Goal: Task Accomplishment & Management: Manage account settings

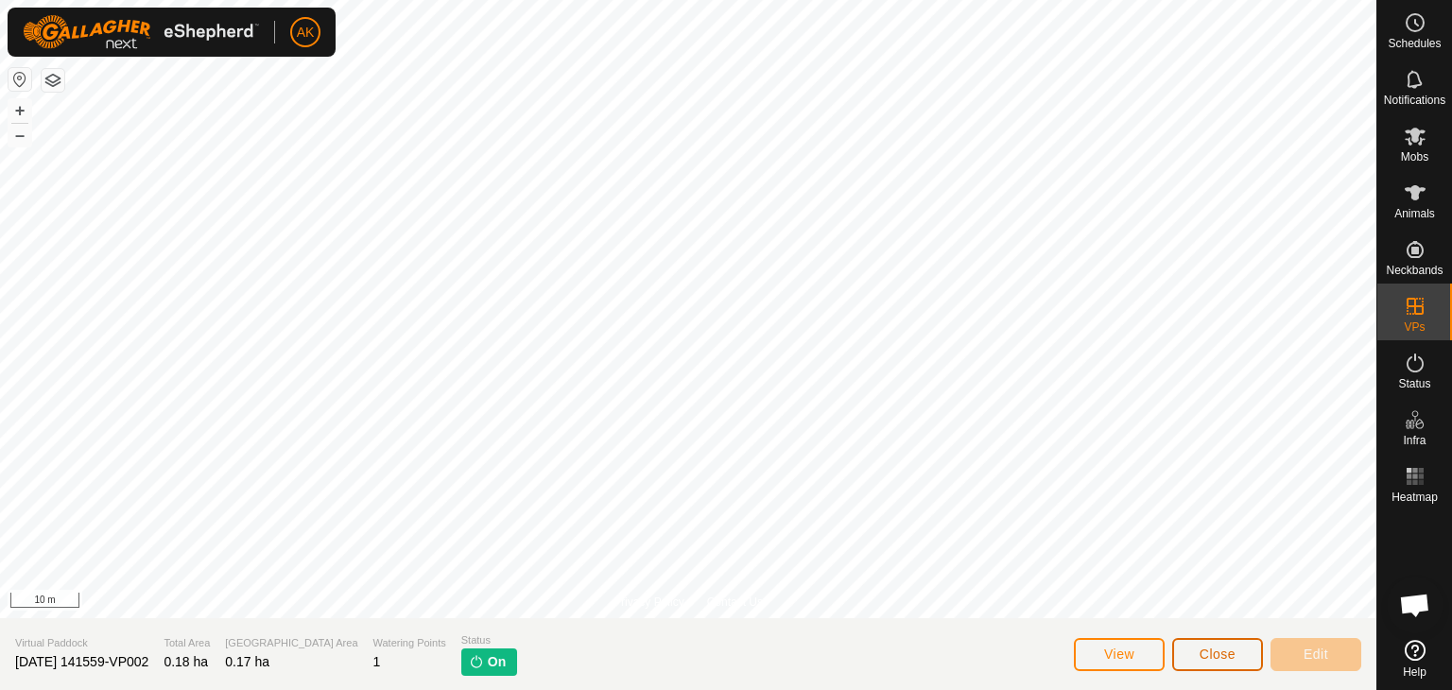
click at [1224, 659] on span "Close" at bounding box center [1218, 654] width 36 height 15
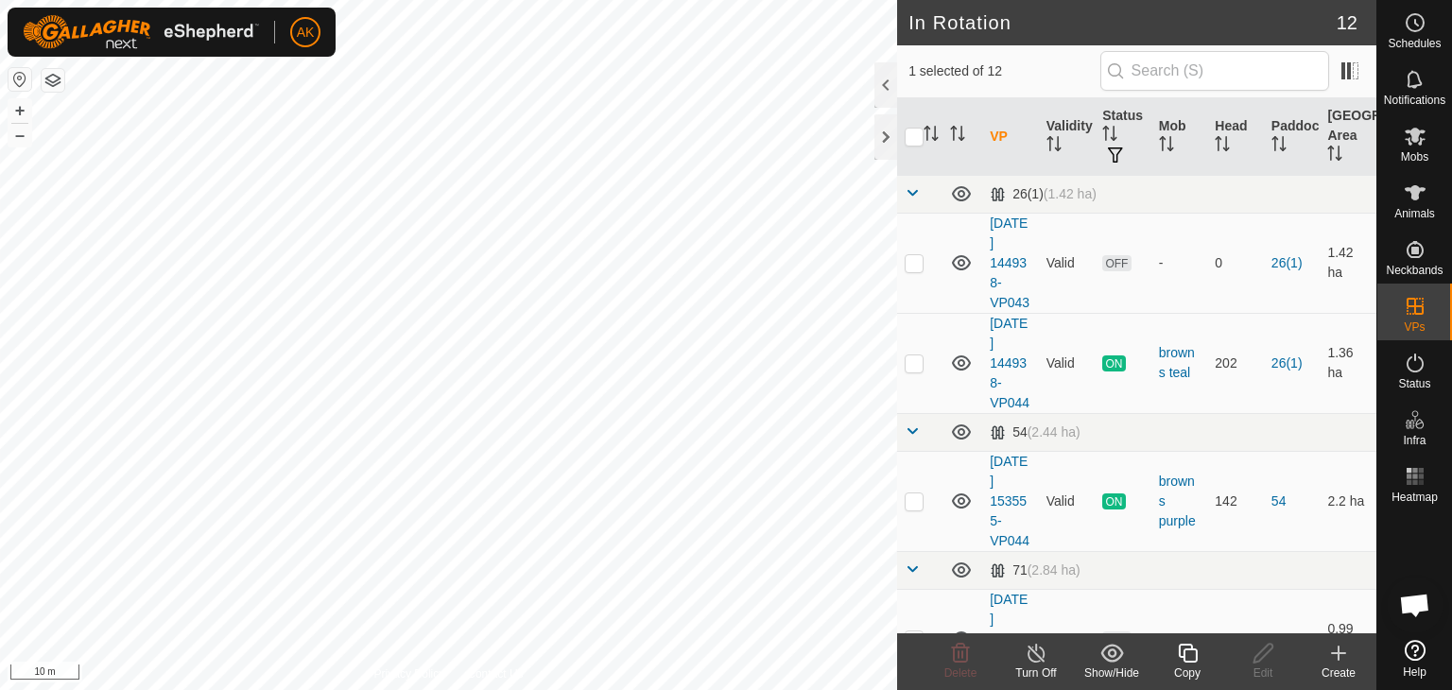
checkbox input "false"
click at [953, 658] on icon at bounding box center [961, 653] width 18 height 19
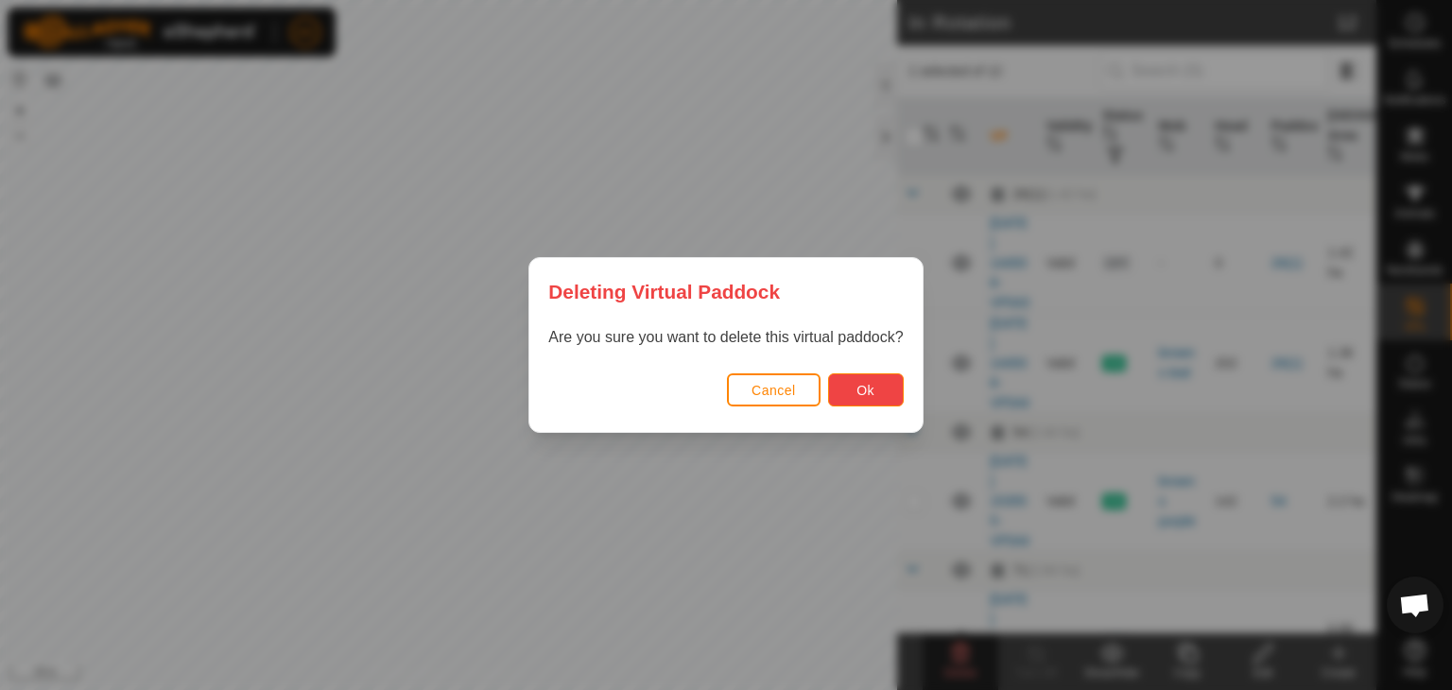
click at [840, 378] on button "Ok" at bounding box center [866, 389] width 76 height 33
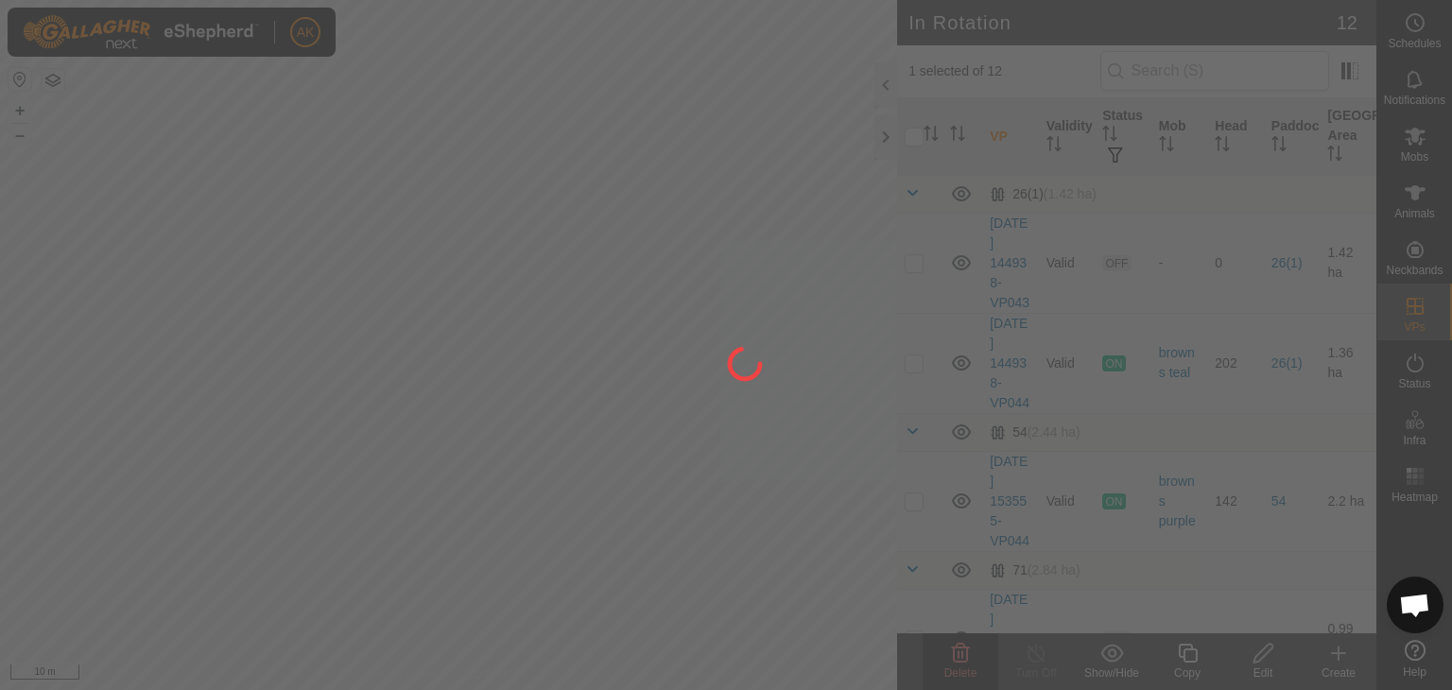
checkbox input "false"
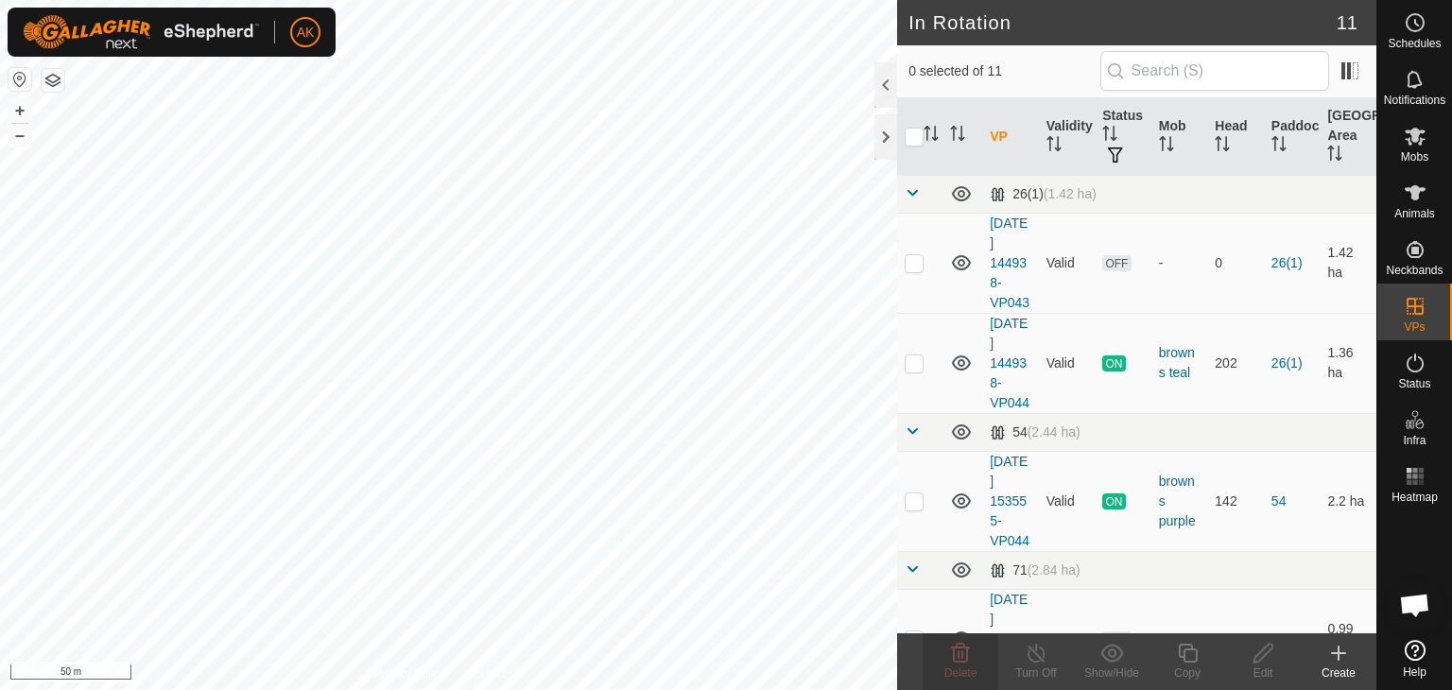
checkbox input "true"
checkbox input "false"
checkbox input "true"
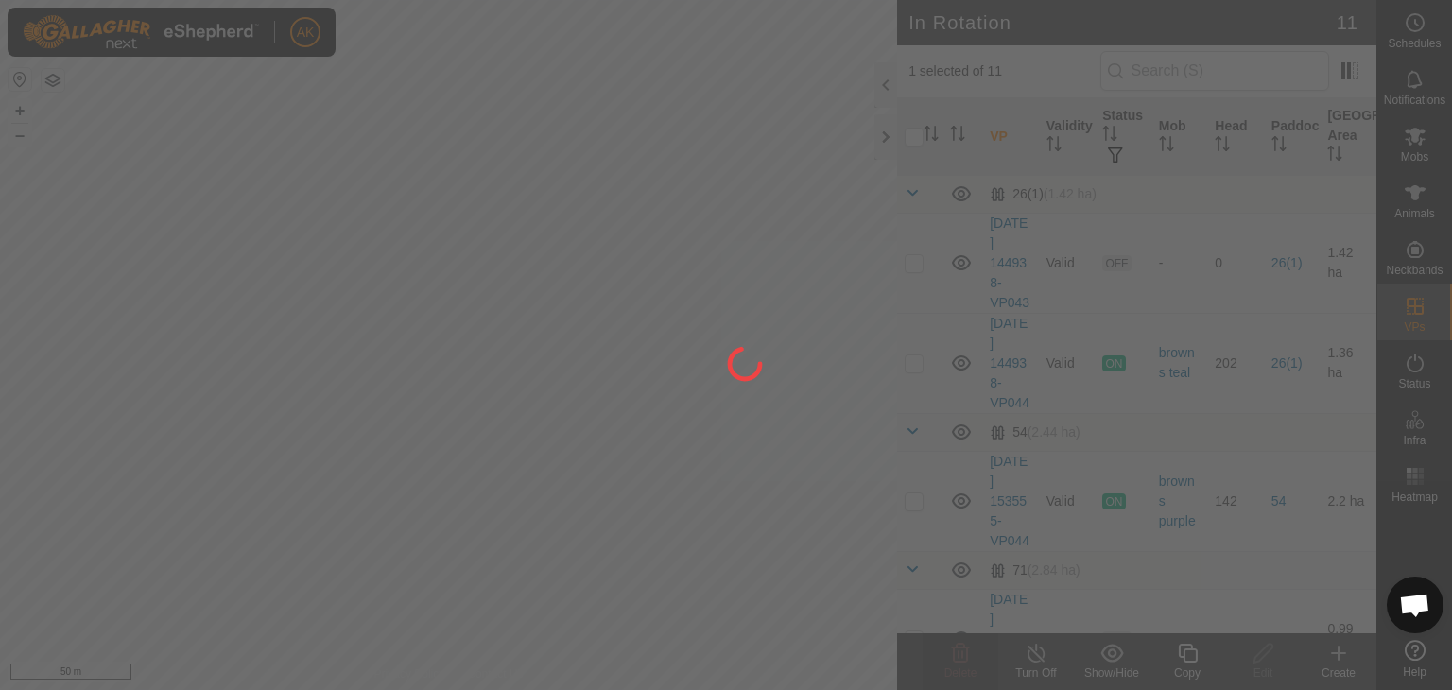
click at [564, 435] on div "AK Schedules Notifications Mobs Animals Neckbands VPs Status Infra Heatmap Help…" at bounding box center [726, 345] width 1452 height 690
checkbox input "true"
checkbox input "false"
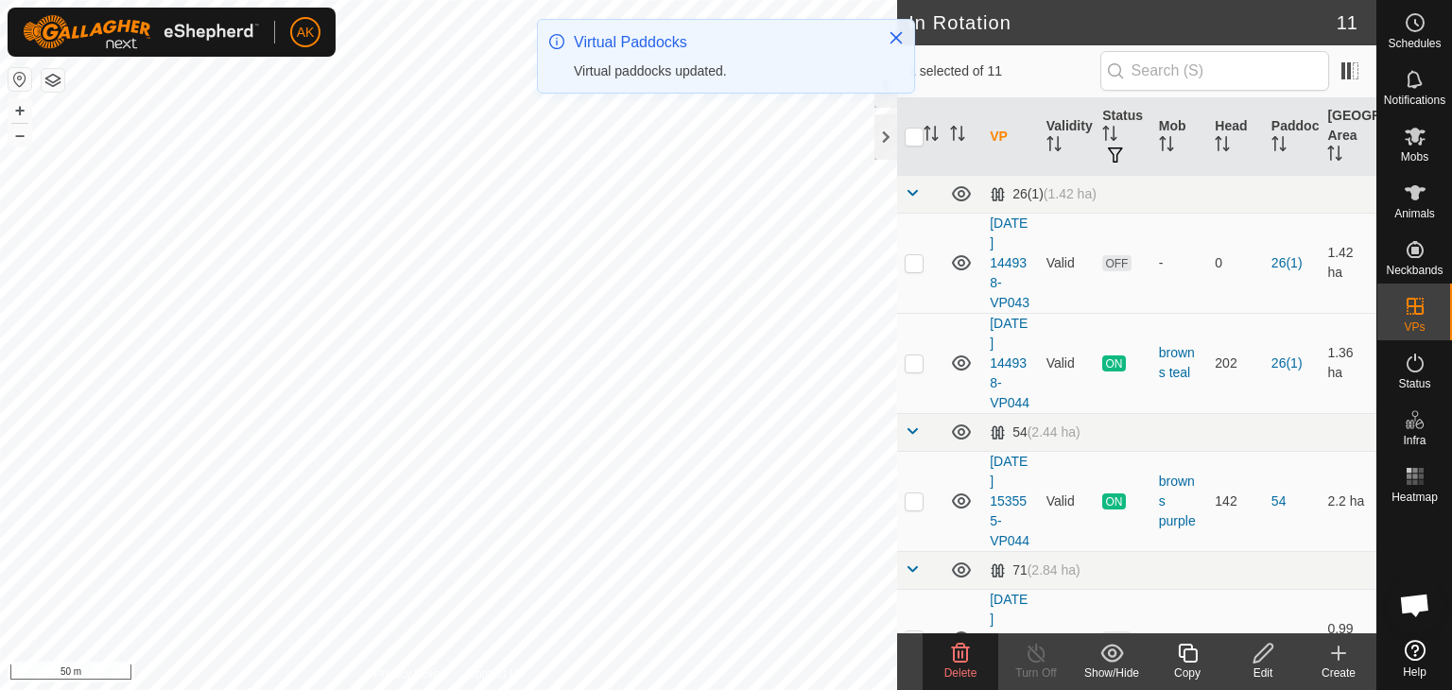
click at [963, 648] on icon at bounding box center [960, 653] width 23 height 23
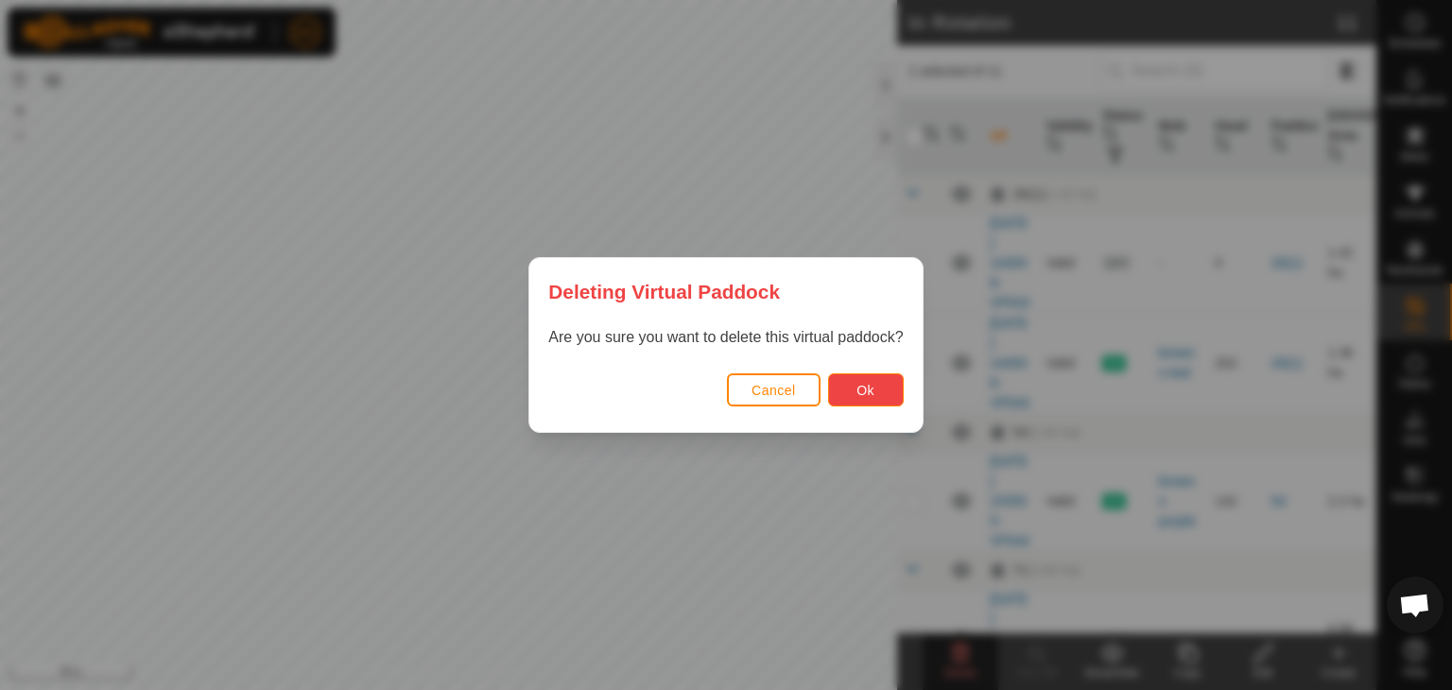
click at [851, 385] on button "Ok" at bounding box center [866, 389] width 76 height 33
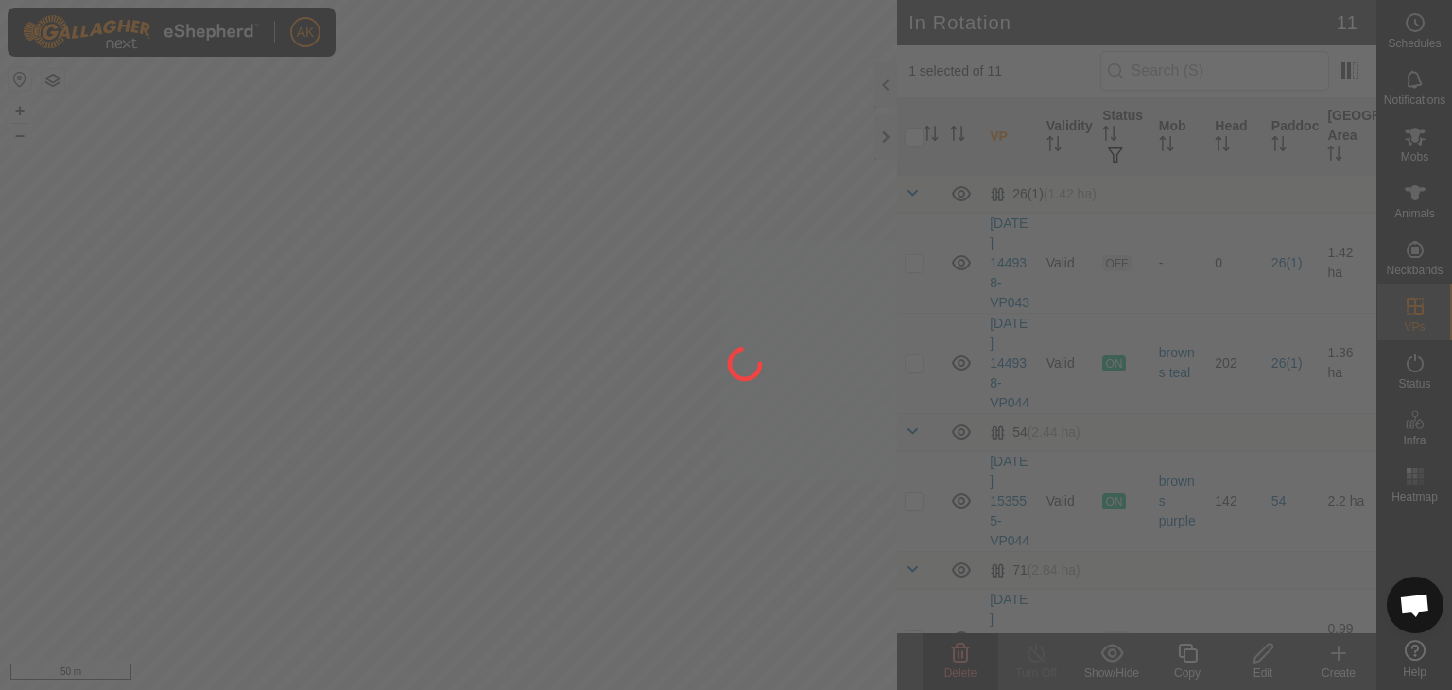
checkbox input "false"
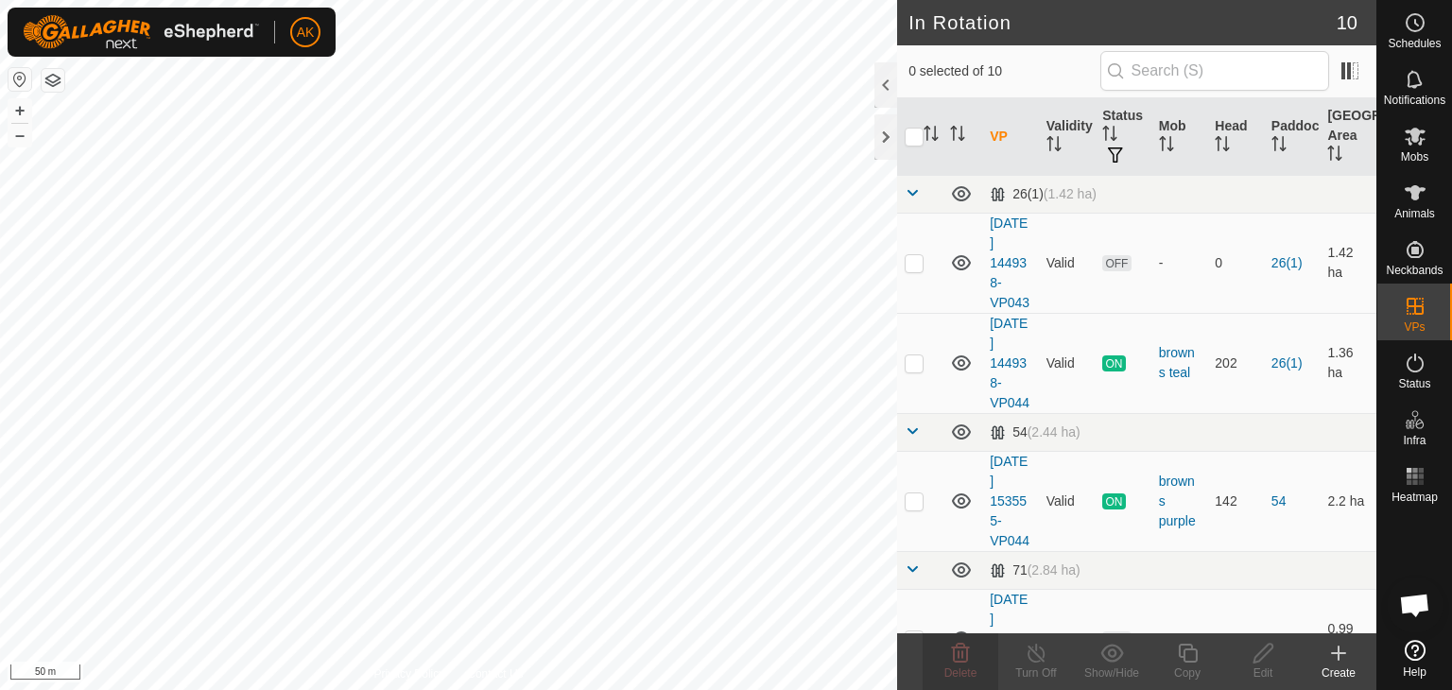
checkbox input "true"
click at [967, 659] on icon at bounding box center [961, 653] width 18 height 19
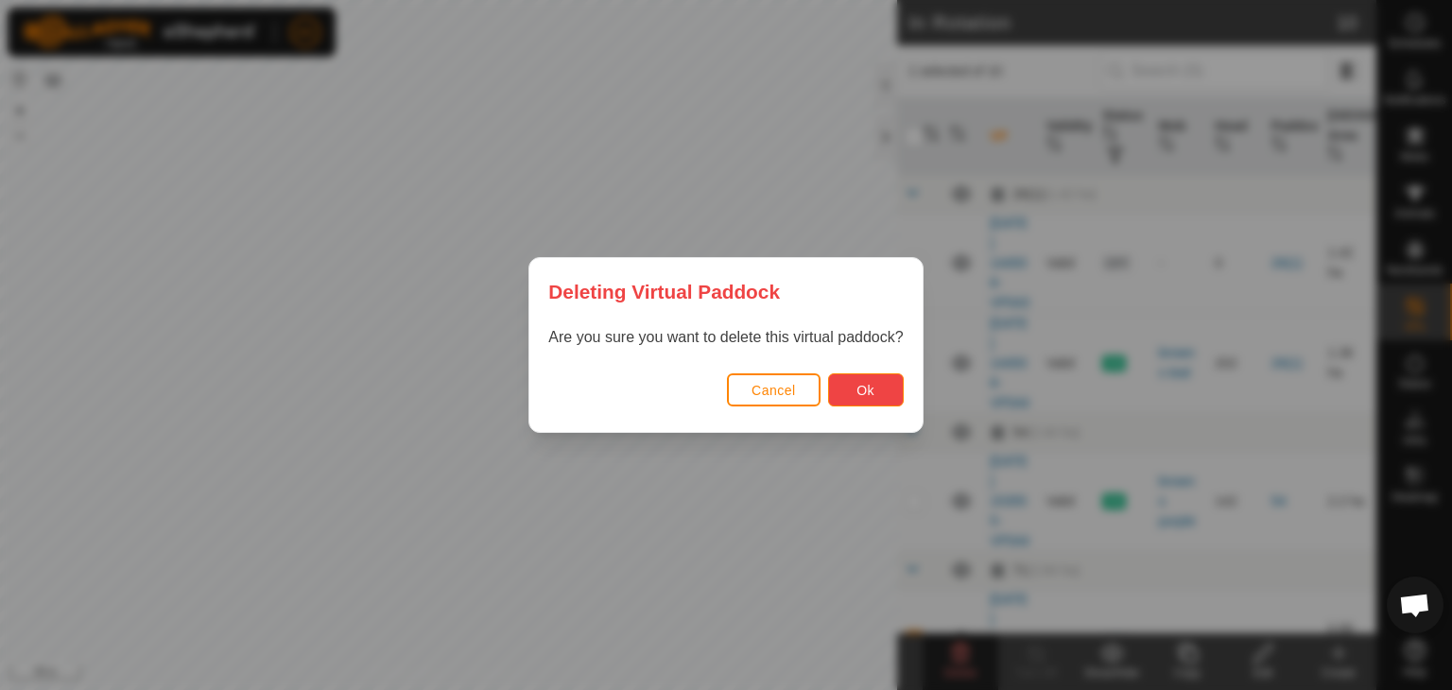
click at [855, 388] on button "Ok" at bounding box center [866, 389] width 76 height 33
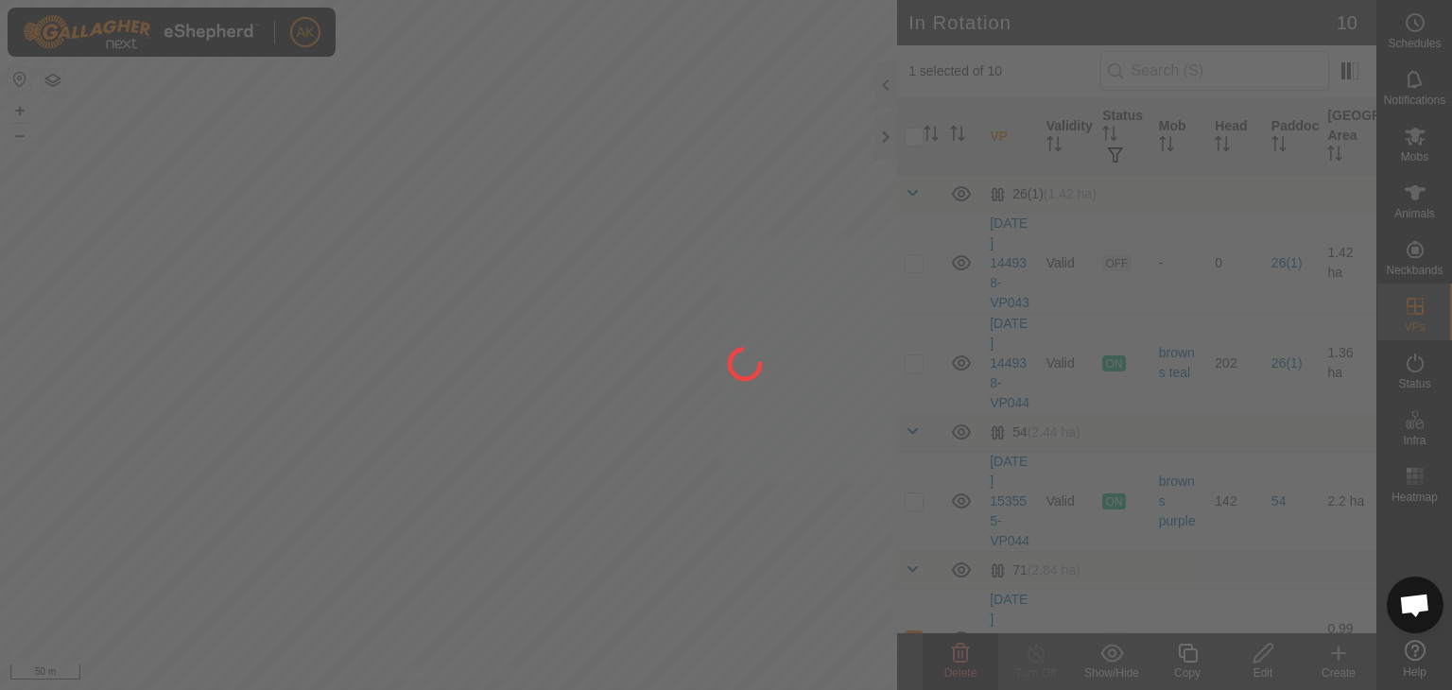
checkbox input "false"
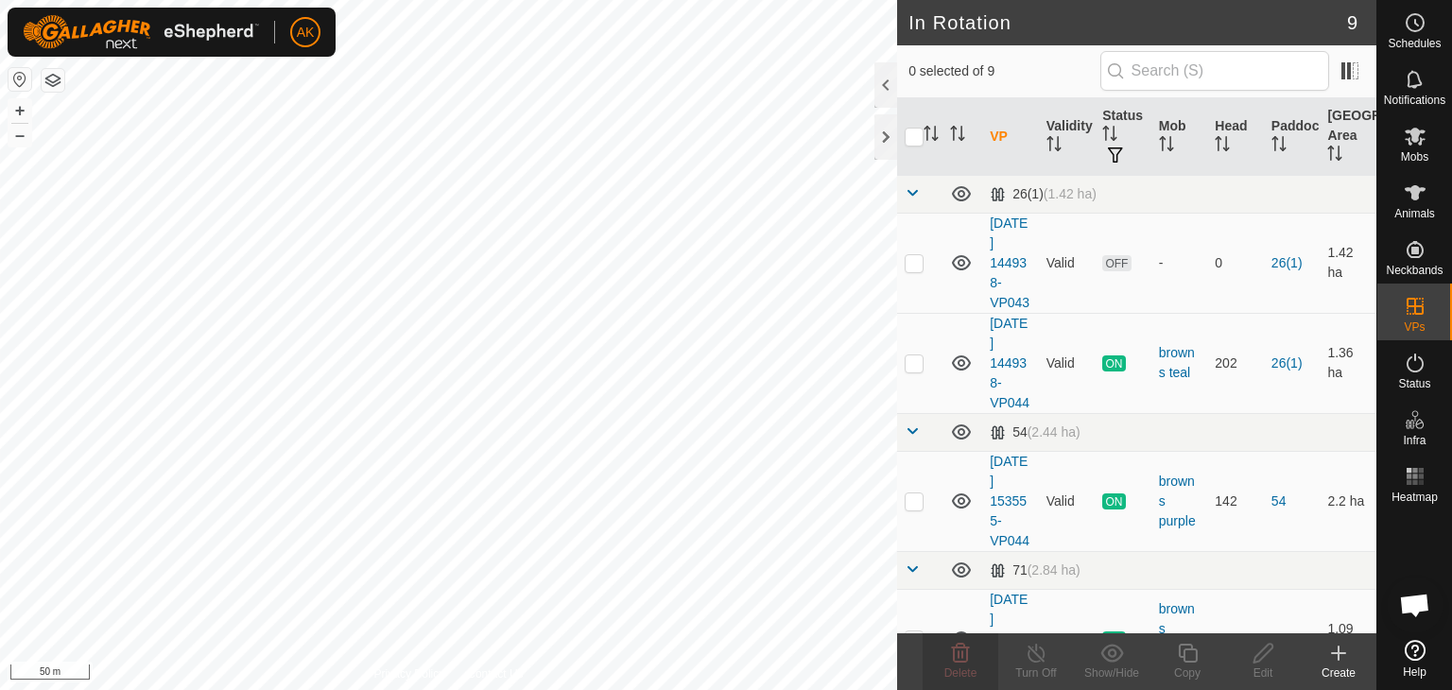
checkbox input "true"
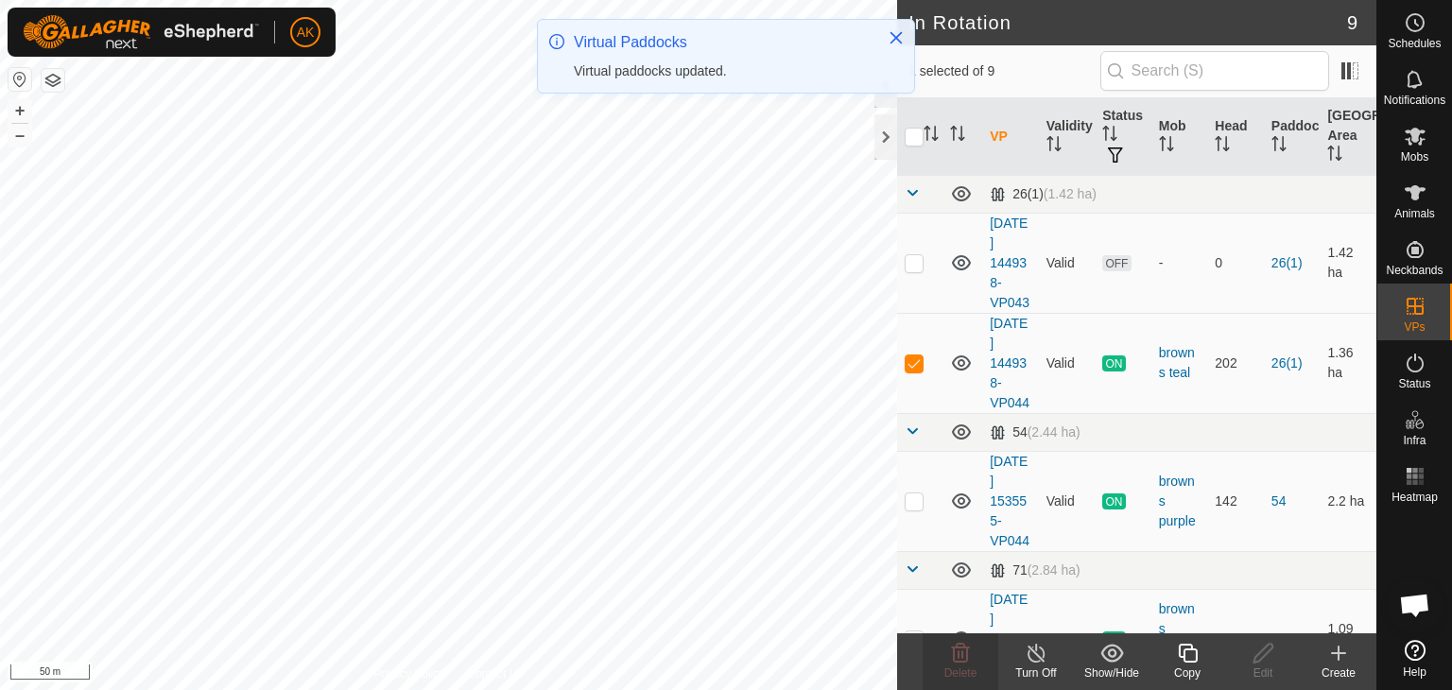
checkbox input "true"
checkbox input "false"
click at [972, 667] on span "Delete" at bounding box center [960, 672] width 33 height 13
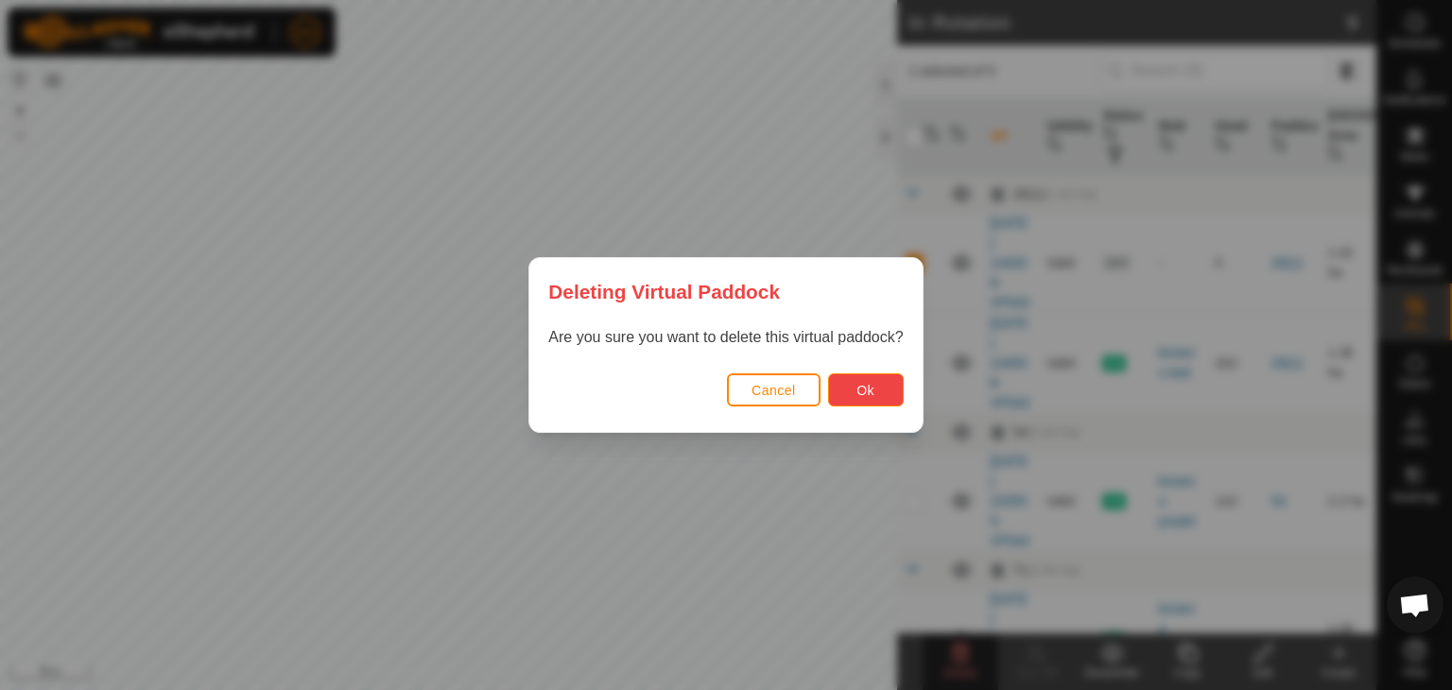
drag, startPoint x: 877, startPoint y: 393, endPoint x: 889, endPoint y: 409, distance: 19.7
click at [889, 409] on div "Cancel Ok" at bounding box center [725, 400] width 392 height 64
click at [877, 391] on button "Ok" at bounding box center [866, 389] width 76 height 33
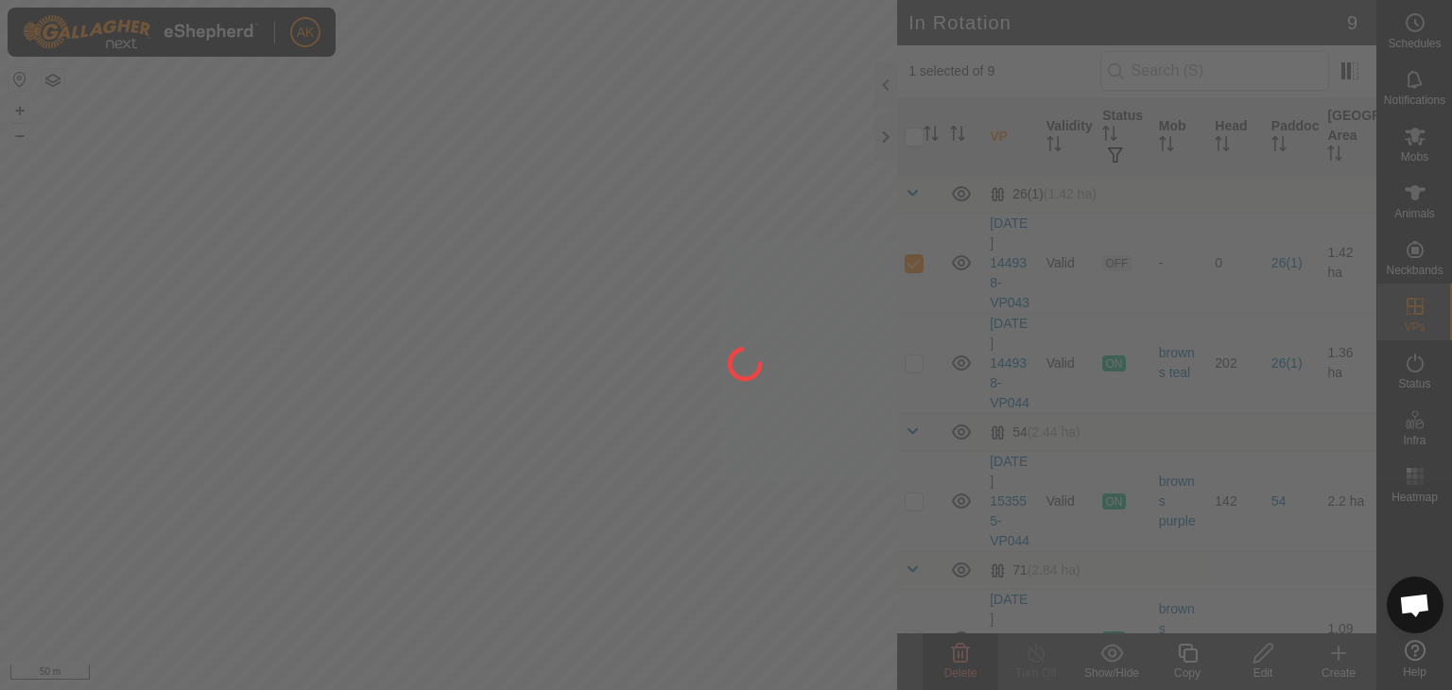
checkbox input "false"
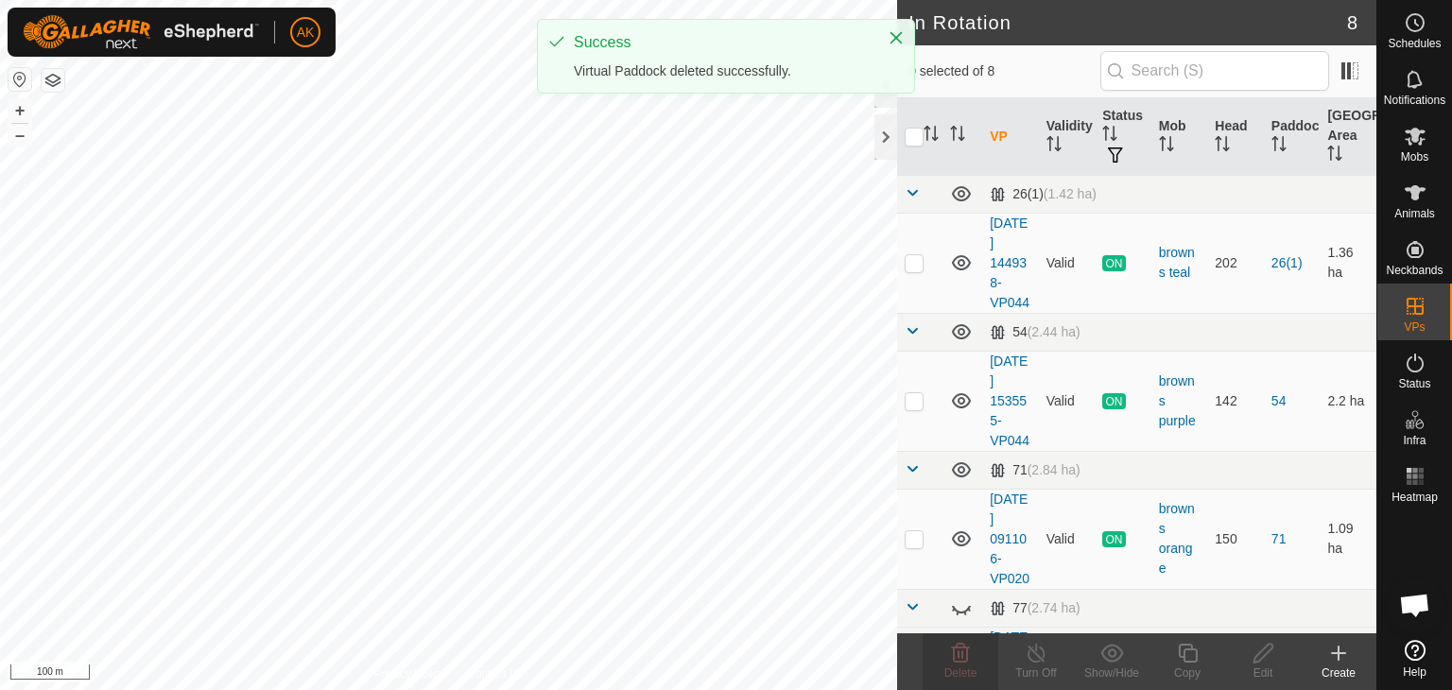
click at [582, 489] on div "AK Schedules Notifications Mobs Animals Neckbands VPs Status Infra Heatmap Help…" at bounding box center [726, 345] width 1452 height 690
